Goal: Task Accomplishment & Management: Use online tool/utility

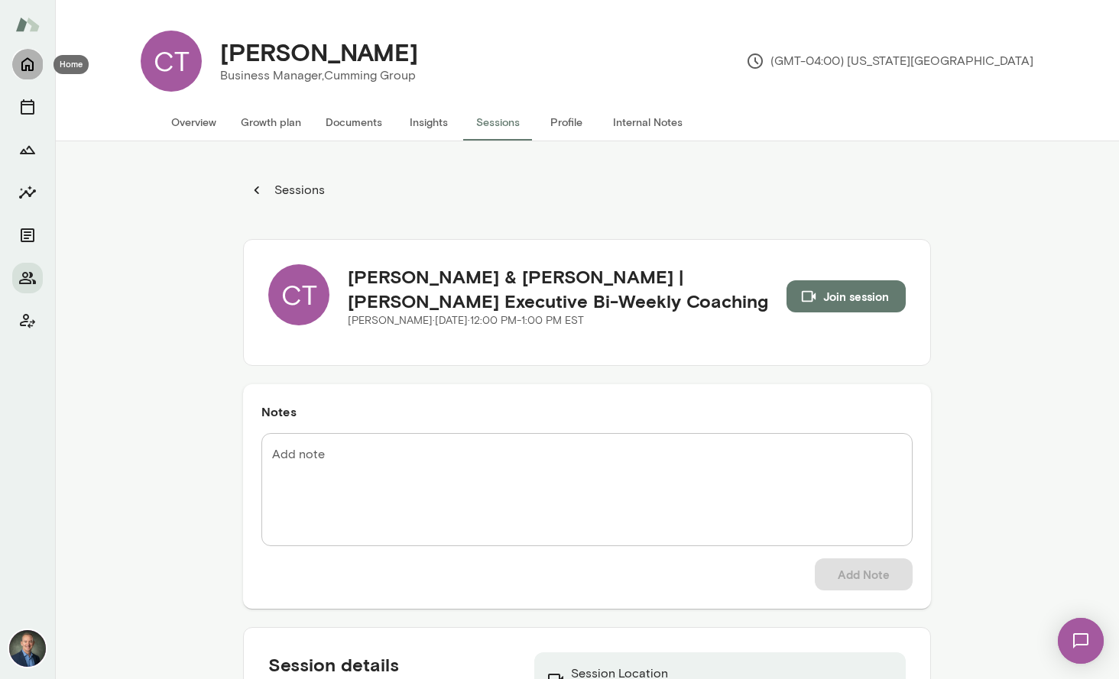
click at [34, 68] on icon "Home" at bounding box center [27, 64] width 18 height 18
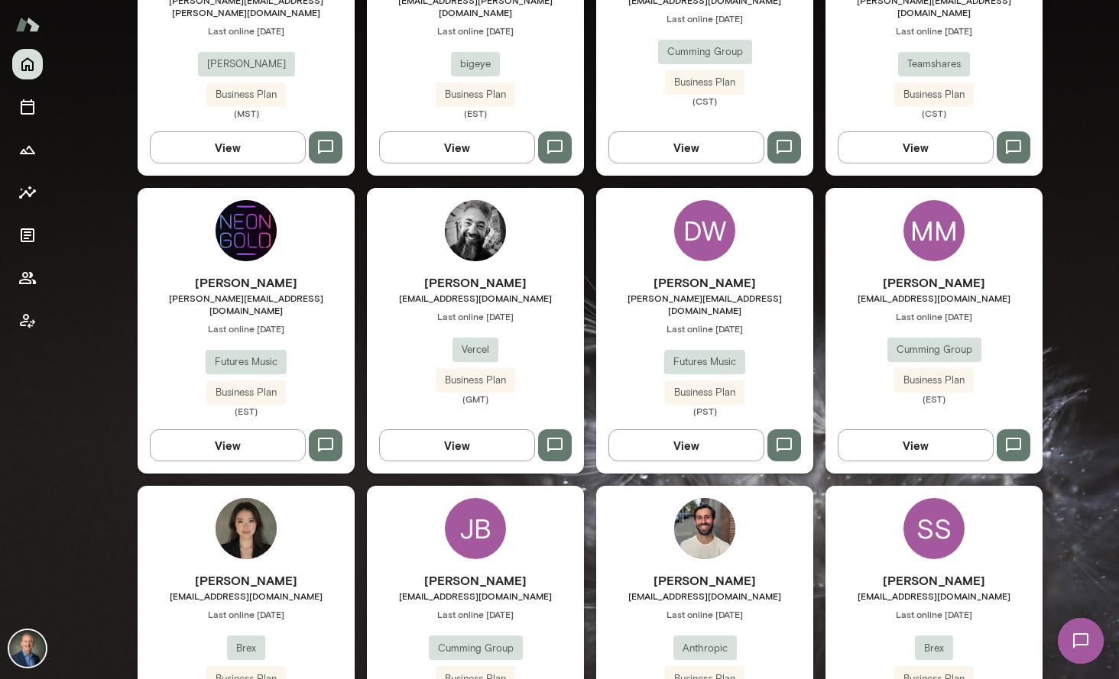
scroll to position [1461, 0]
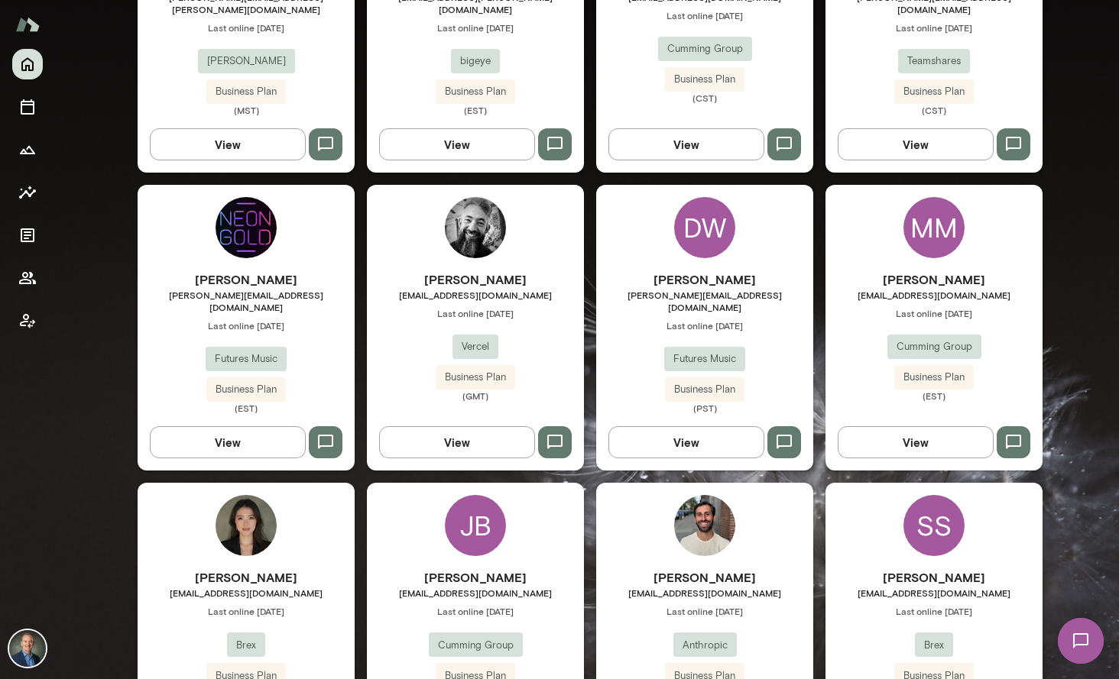
click at [879, 221] on div "MM [PERSON_NAME] [EMAIL_ADDRESS][DOMAIN_NAME] Last online [DATE] Cumming Group …" at bounding box center [933, 328] width 217 height 286
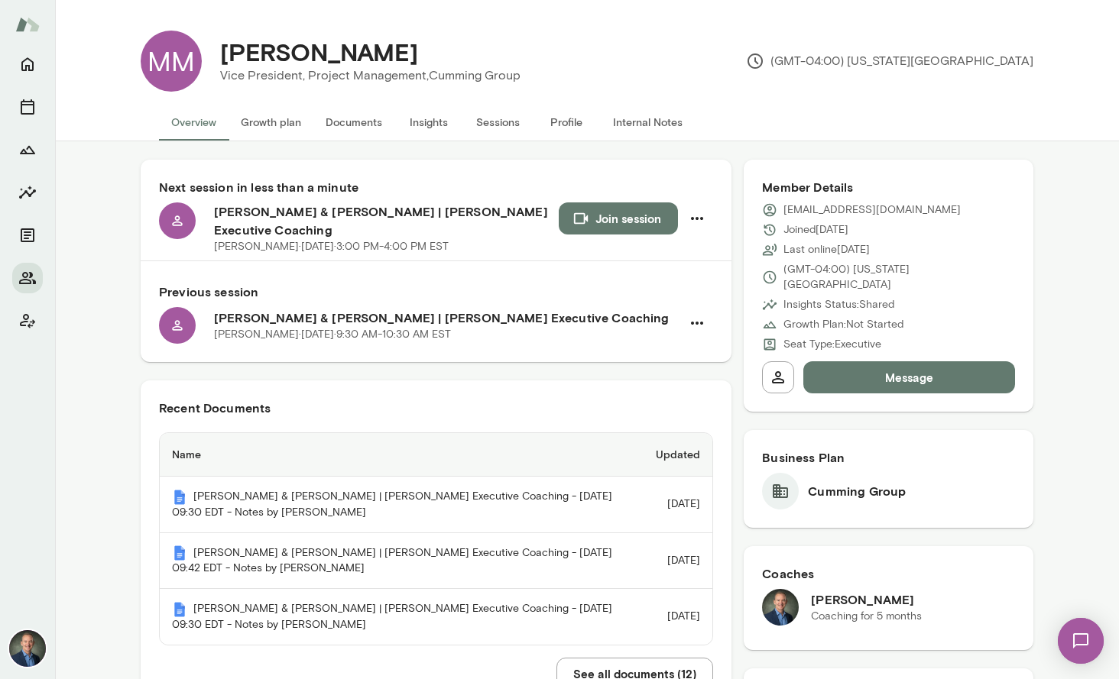
click at [604, 226] on button "Join session" at bounding box center [618, 218] width 119 height 32
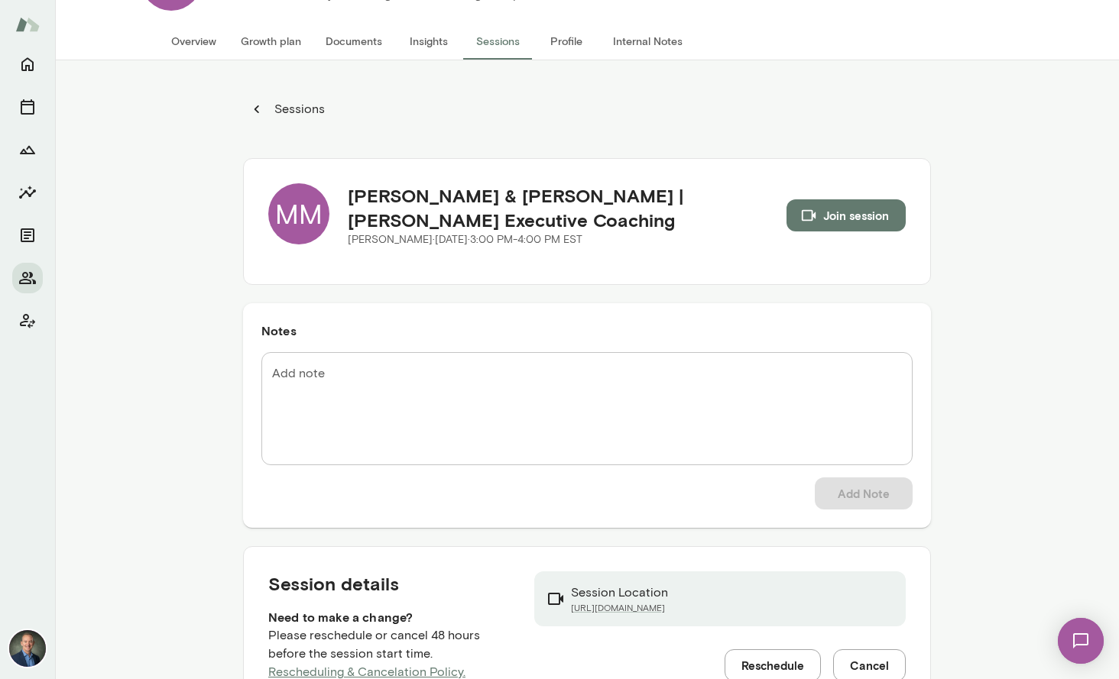
scroll to position [121, 0]
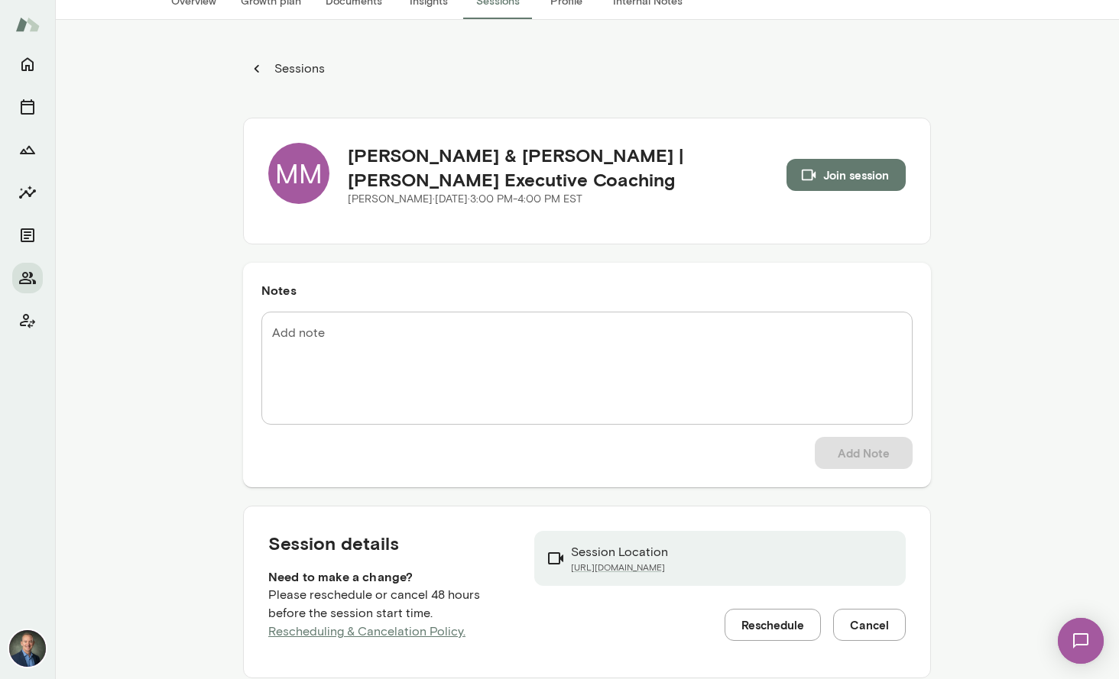
click at [365, 1] on button "Documents" at bounding box center [353, 0] width 81 height 37
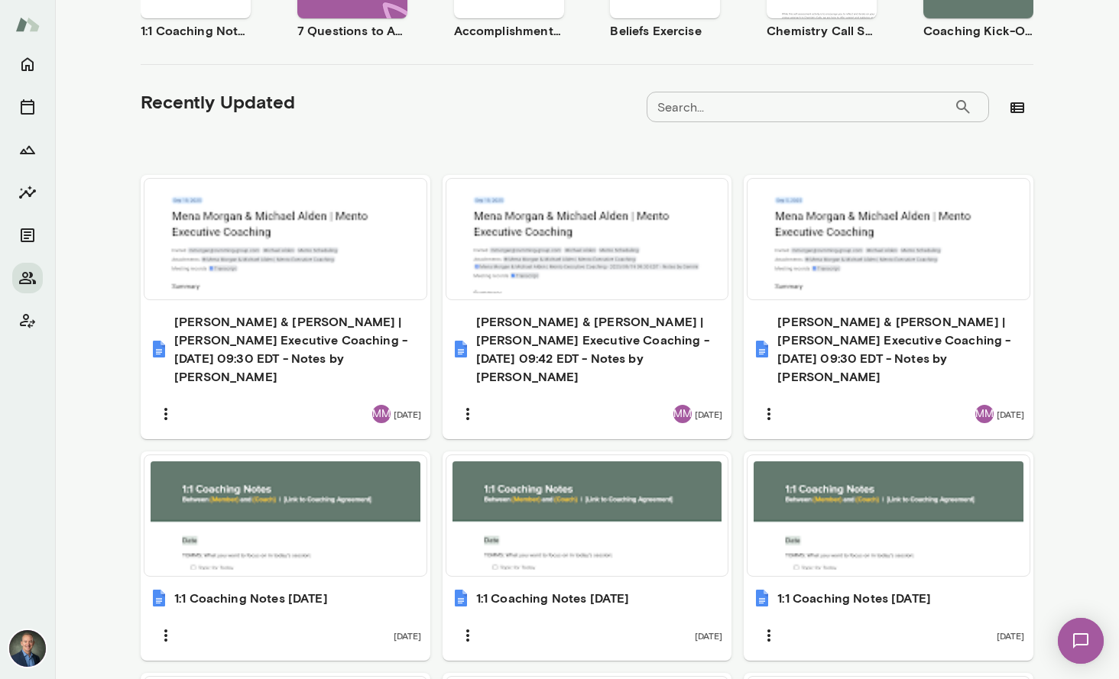
scroll to position [414, 0]
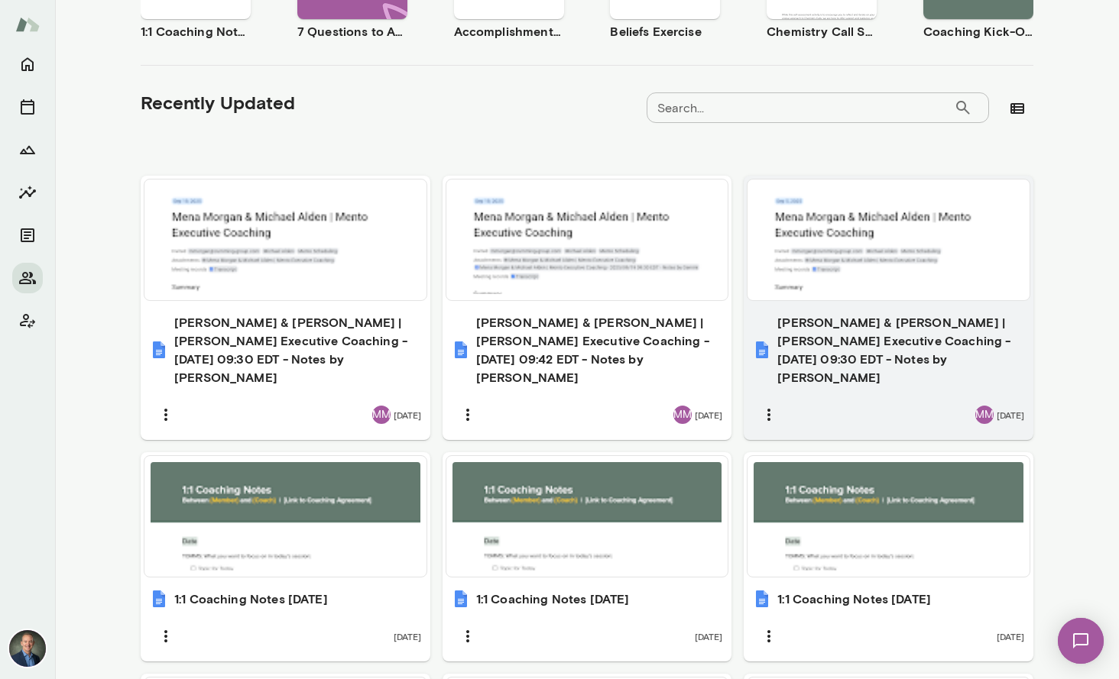
click at [874, 319] on h6 "[PERSON_NAME] & [PERSON_NAME] | [PERSON_NAME] Executive Coaching - [DATE] 09:30…" at bounding box center [900, 349] width 247 height 73
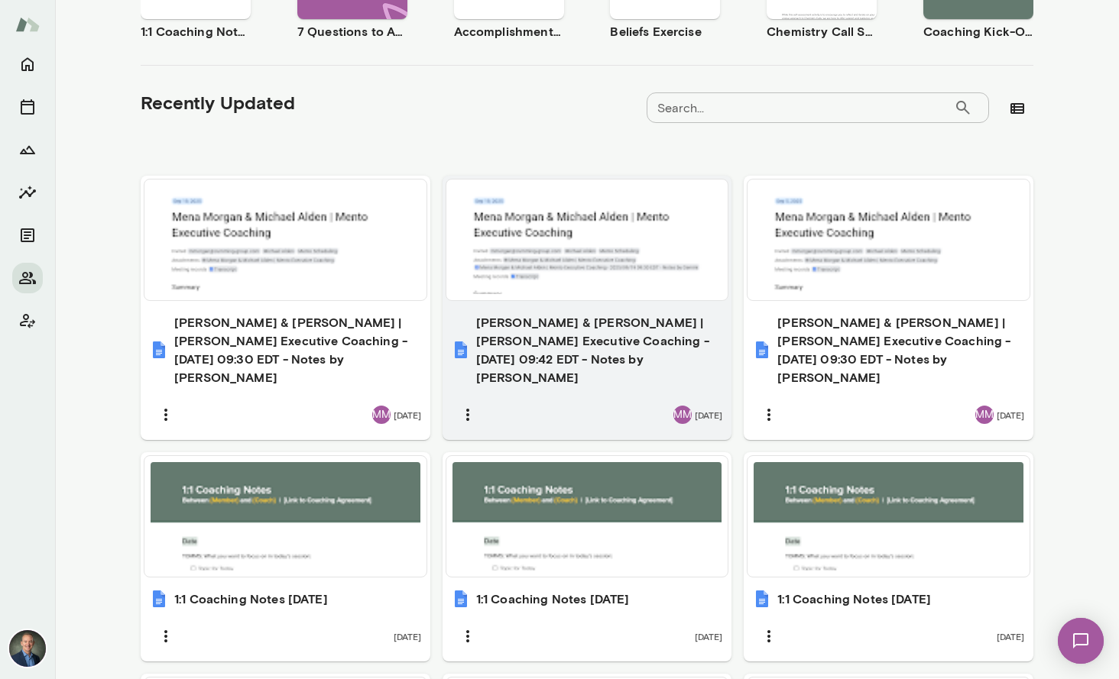
click at [631, 335] on h6 "[PERSON_NAME] & [PERSON_NAME] | [PERSON_NAME] Executive Coaching - [DATE] 09:42…" at bounding box center [599, 349] width 247 height 73
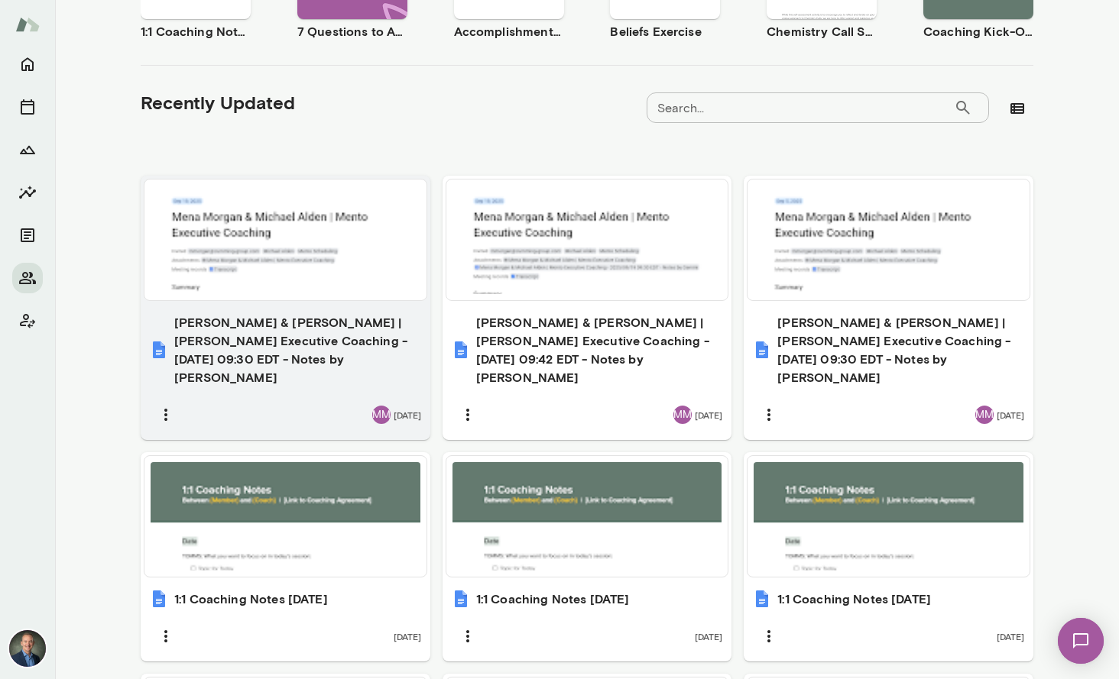
click at [347, 322] on h6 "[PERSON_NAME] & [PERSON_NAME] | [PERSON_NAME] Executive Coaching - [DATE] 09:30…" at bounding box center [297, 349] width 247 height 73
